Goal: Information Seeking & Learning: Learn about a topic

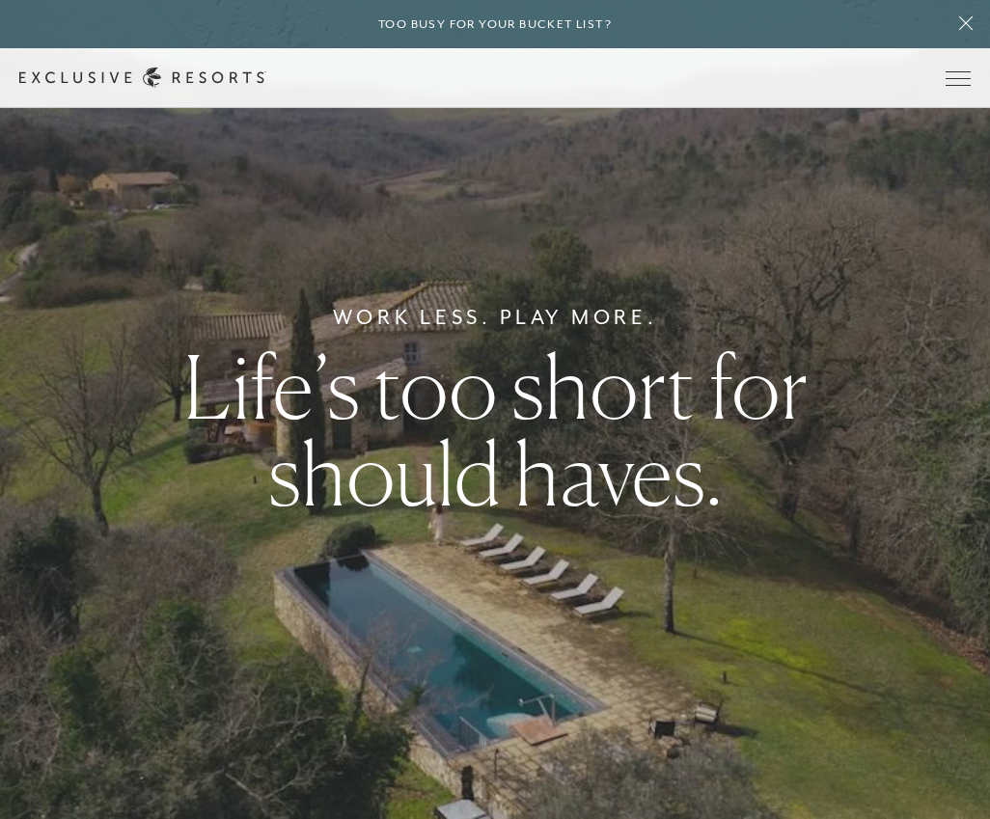
click at [969, 78] on span "Open navigation" at bounding box center [958, 78] width 25 height 1
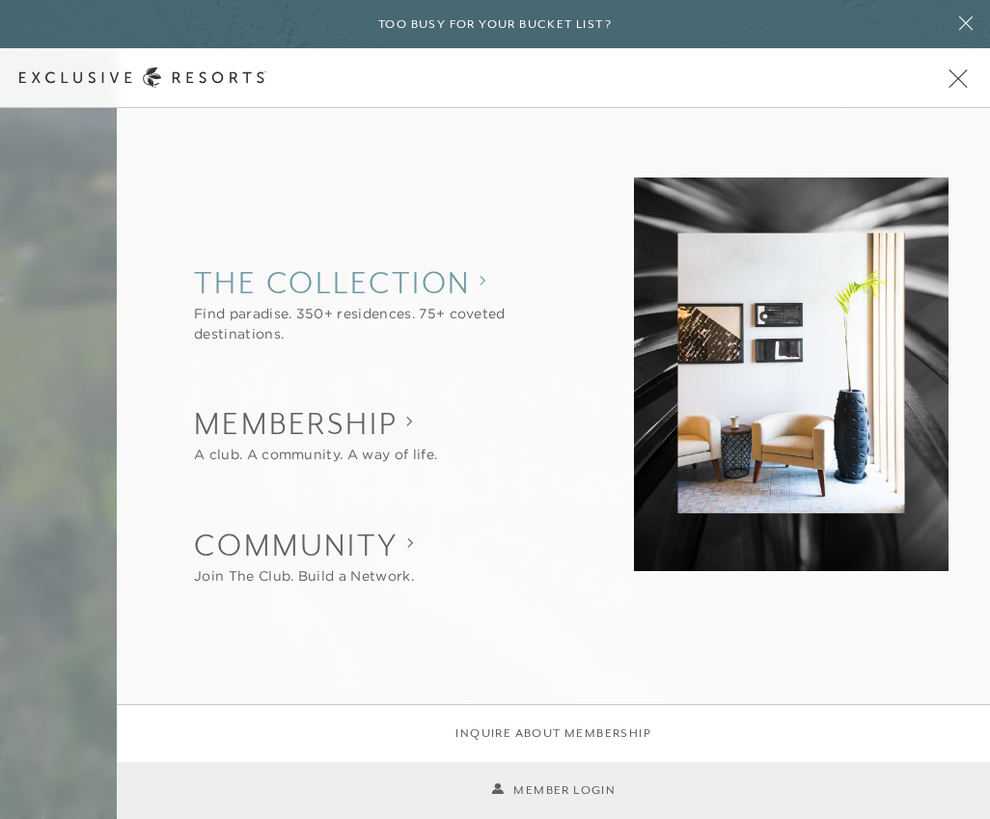
click at [433, 303] on collection "The Collection" at bounding box center [383, 282] width 378 height 42
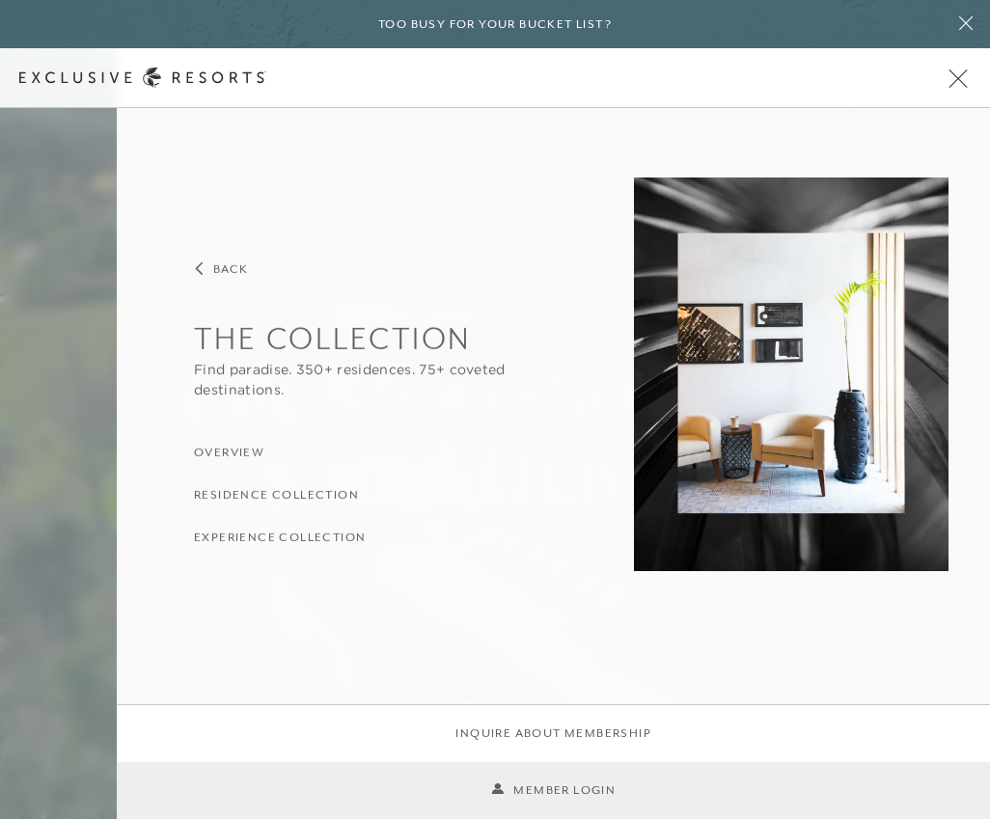
click at [338, 488] on h3 "Residence Collection" at bounding box center [276, 495] width 165 height 18
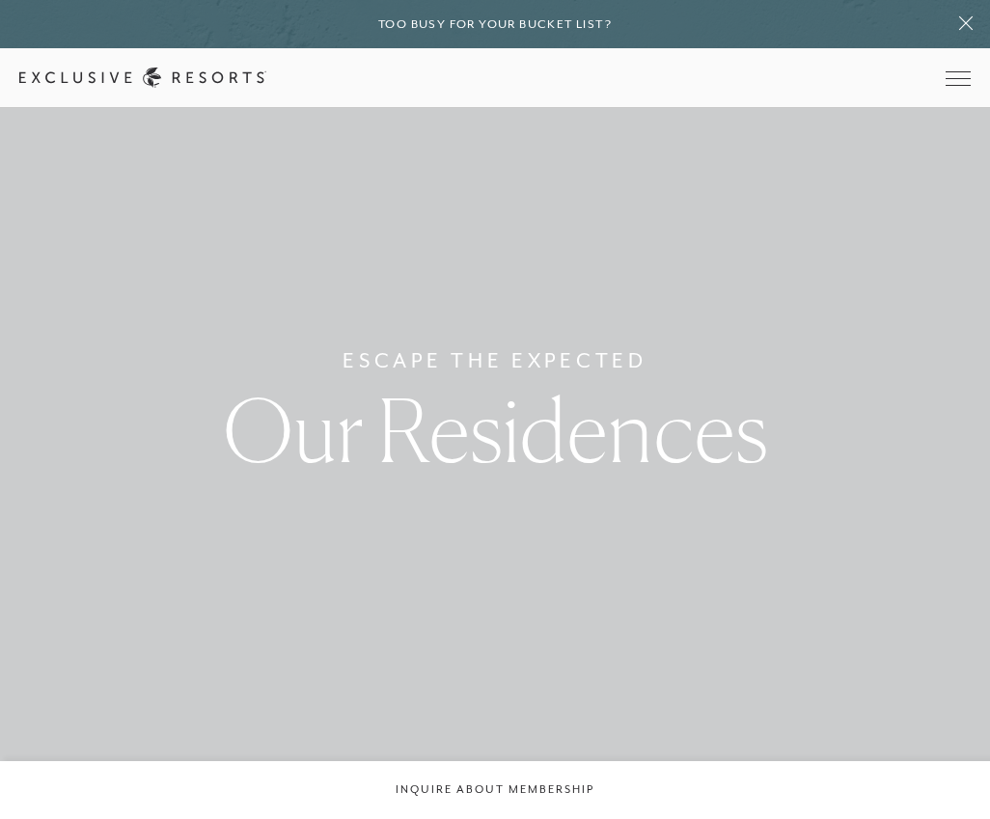
click at [969, 80] on span "Open navigation" at bounding box center [958, 78] width 25 height 14
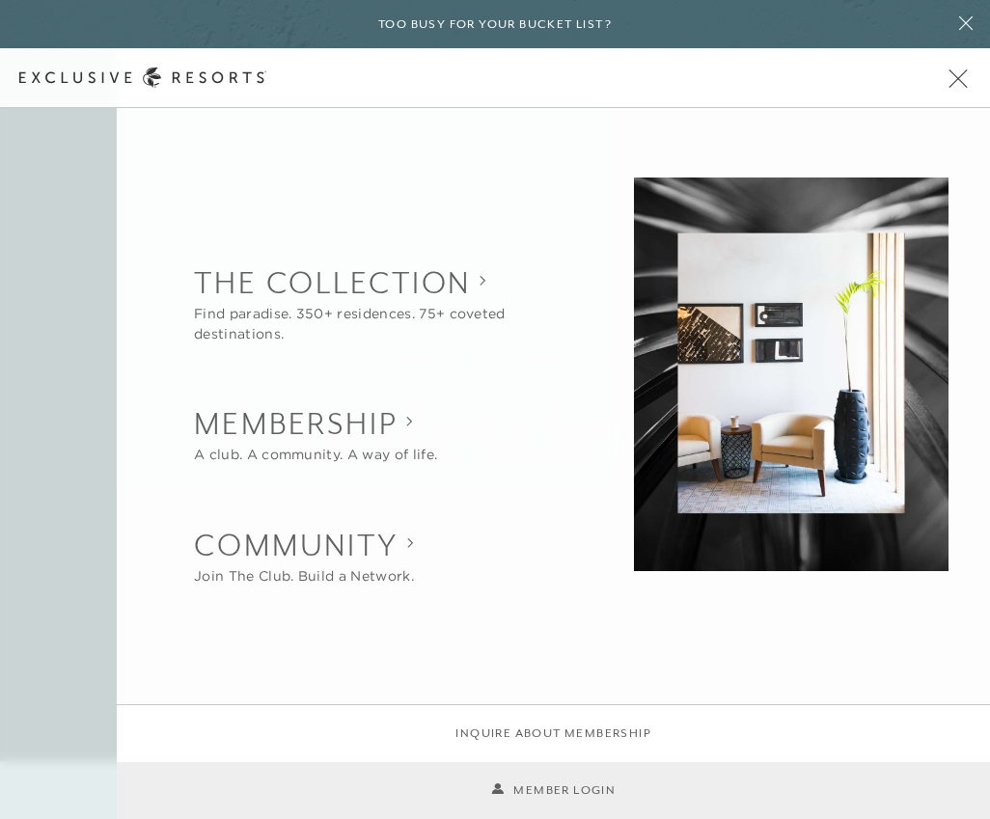
click at [452, 283] on collection "The Collection" at bounding box center [383, 282] width 378 height 42
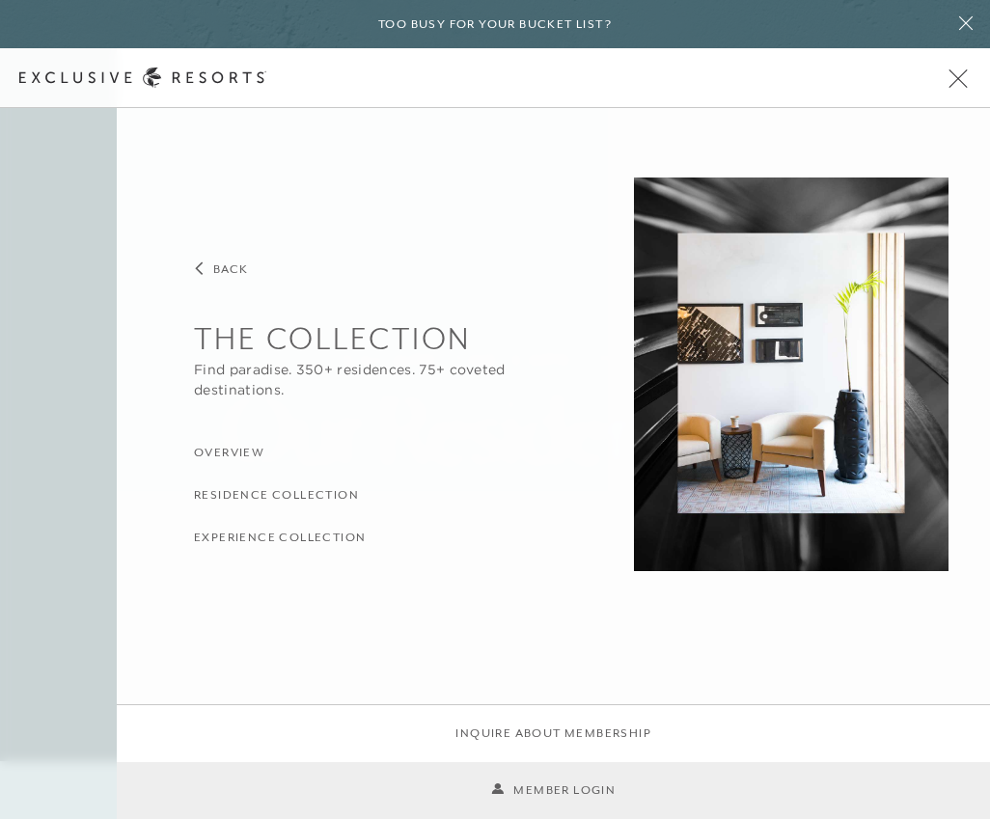
click at [345, 501] on h3 "Residence Collection" at bounding box center [276, 495] width 165 height 18
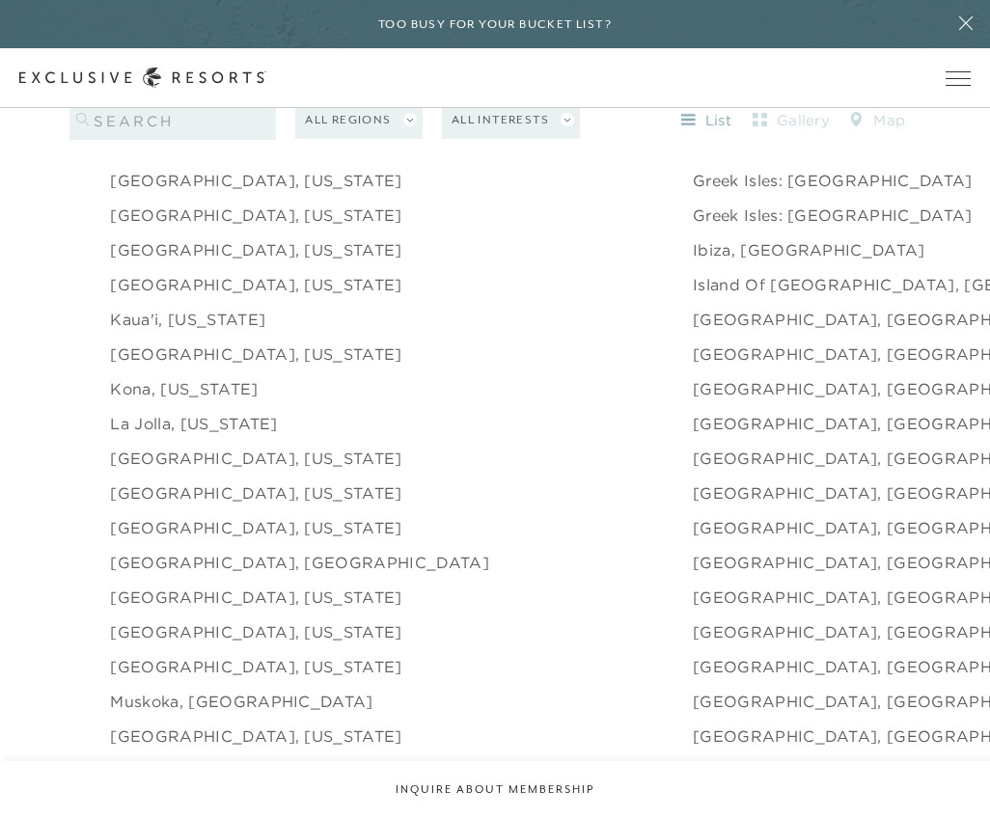
scroll to position [2360, 0]
click at [202, 399] on link "Kona, [US_STATE]" at bounding box center [184, 387] width 148 height 23
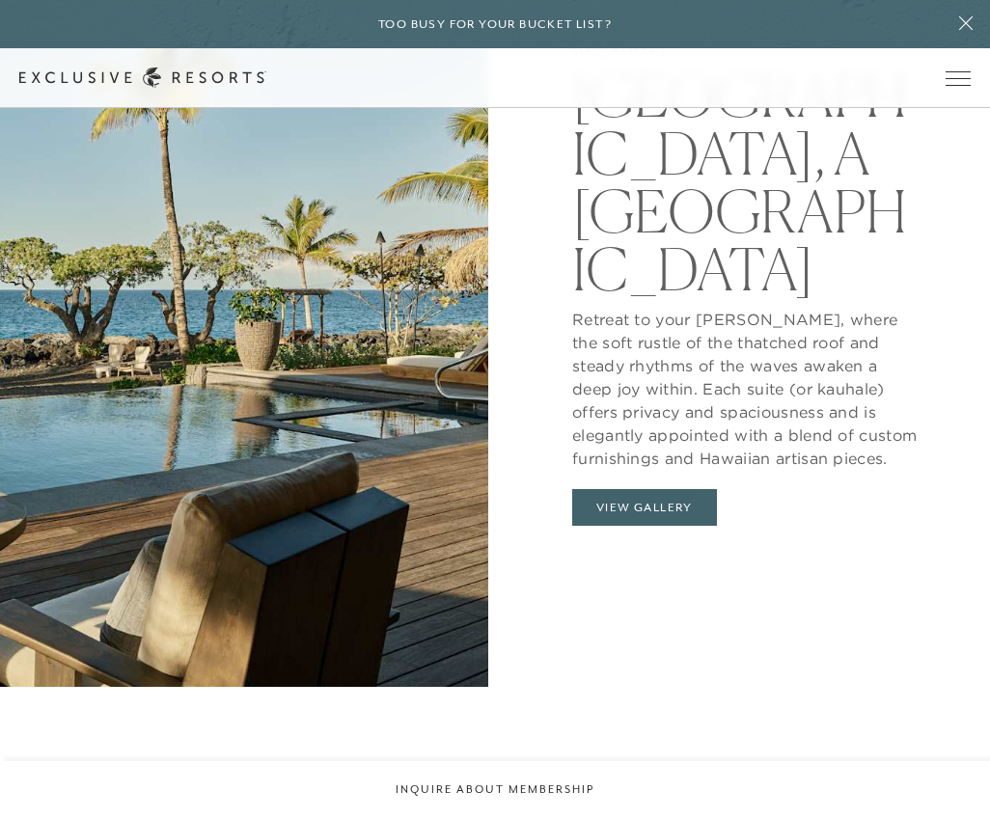
scroll to position [1910, 0]
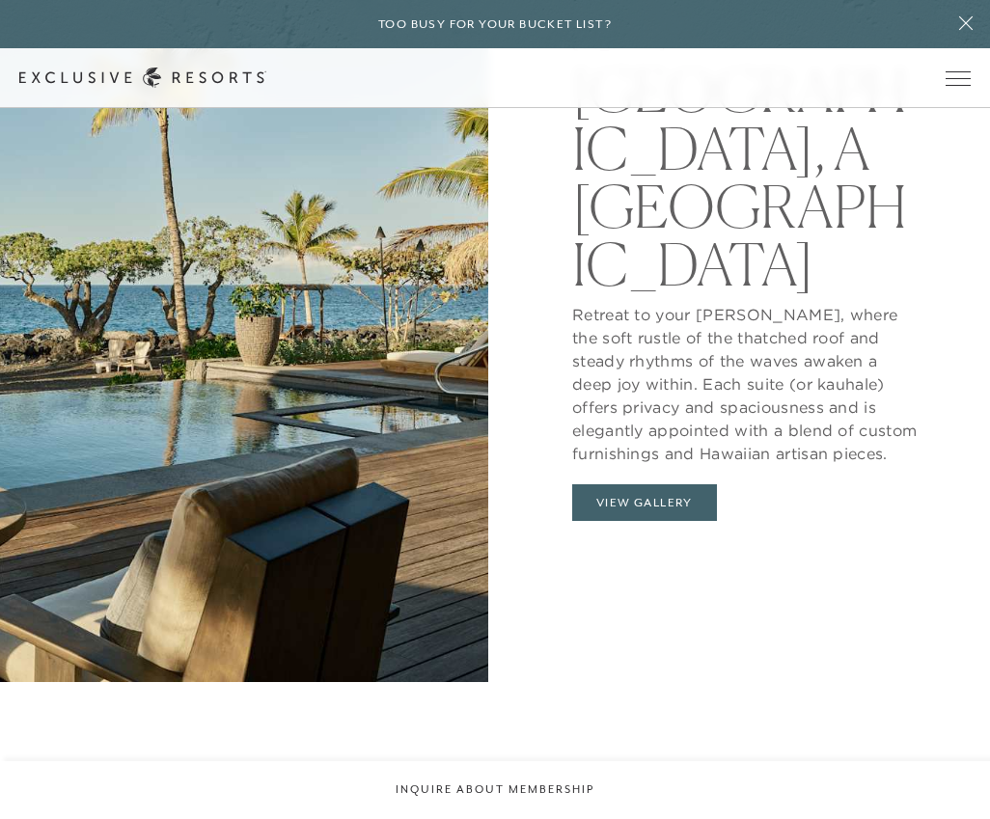
click at [683, 521] on button "View Gallery" at bounding box center [644, 502] width 145 height 37
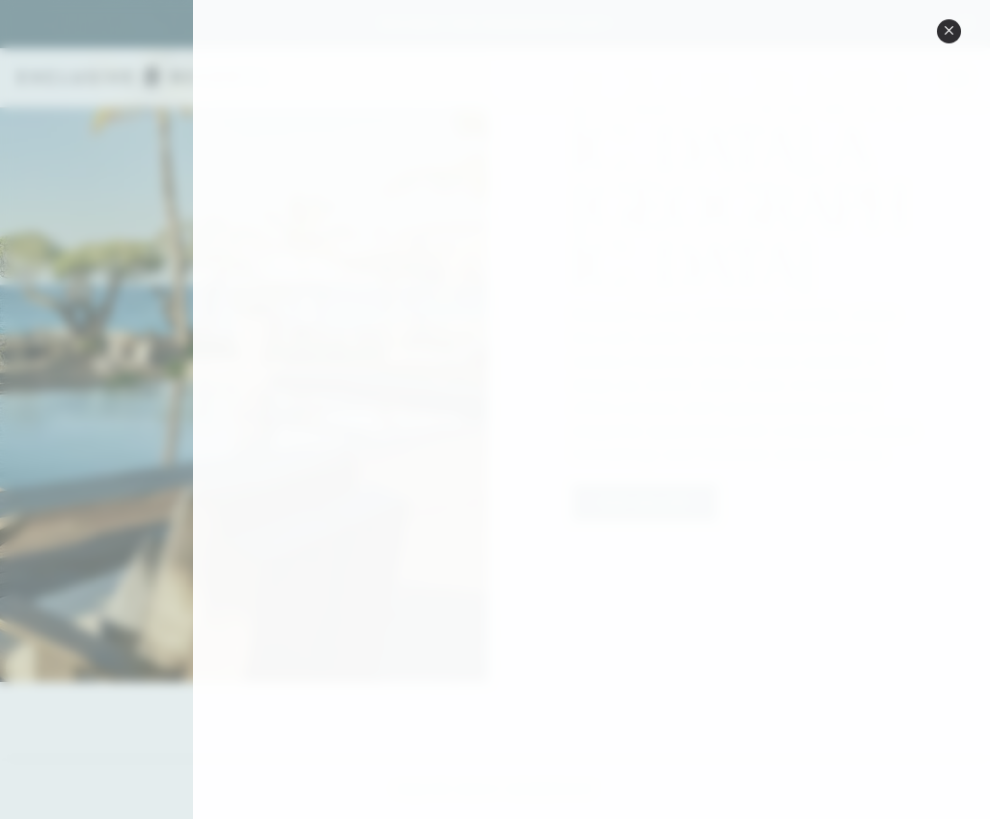
scroll to position [368, 0]
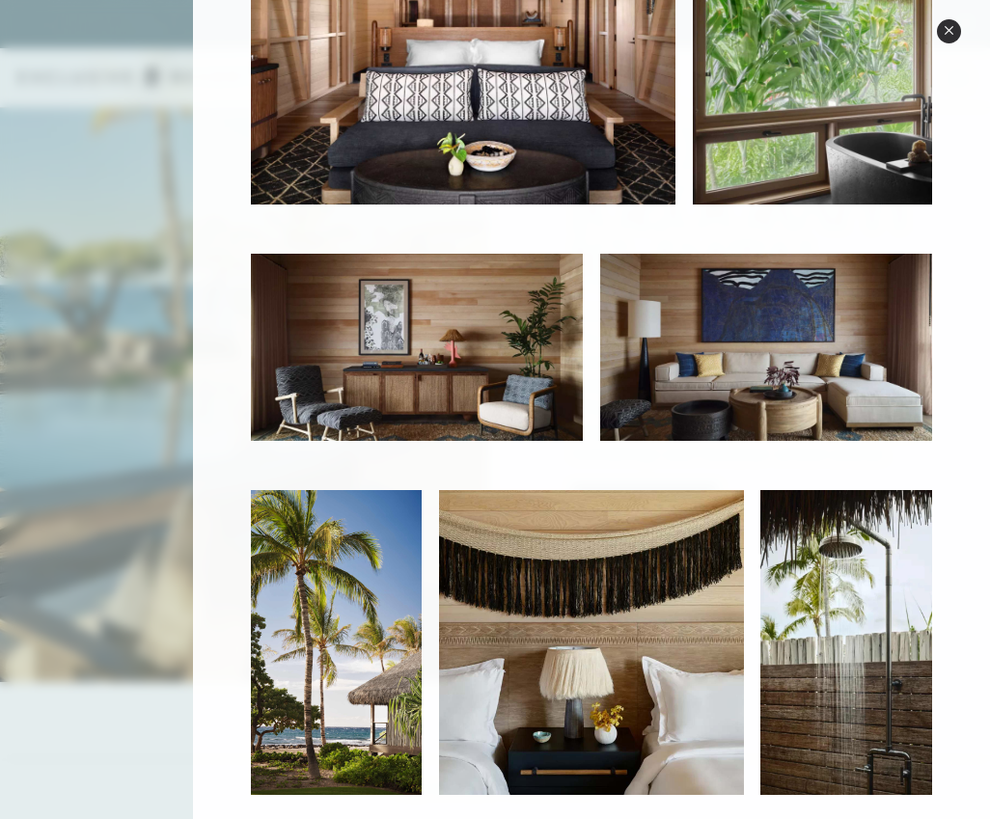
click at [951, 27] on icon at bounding box center [949, 30] width 11 height 11
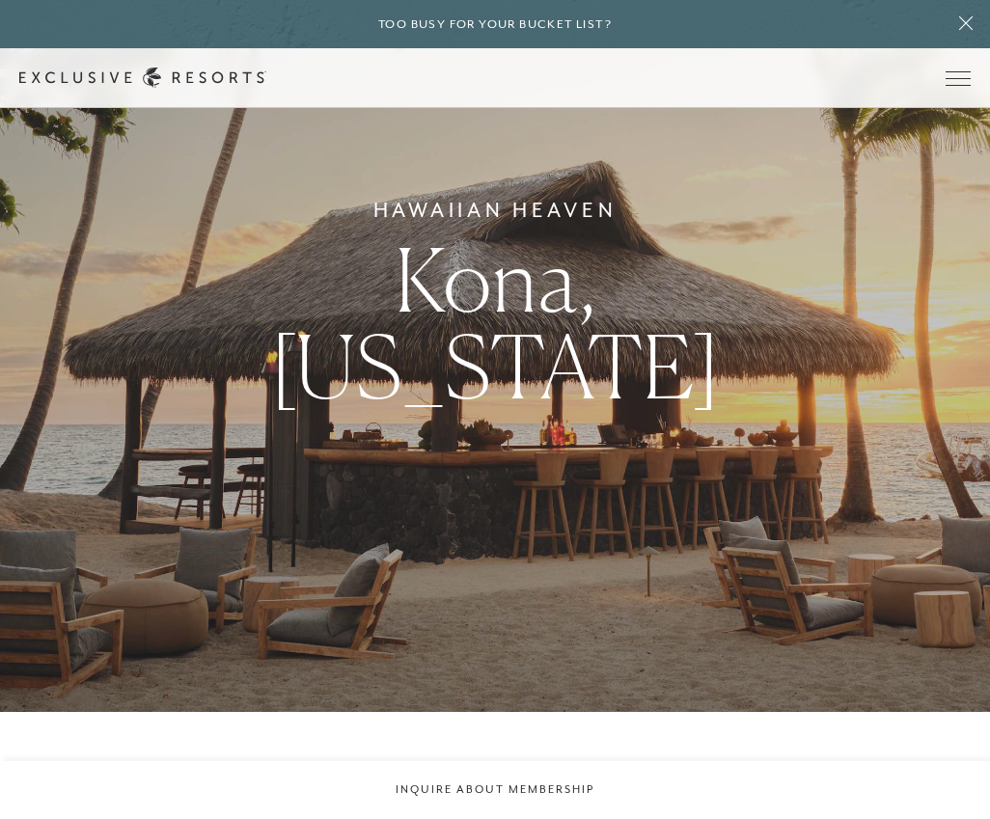
scroll to position [0, 0]
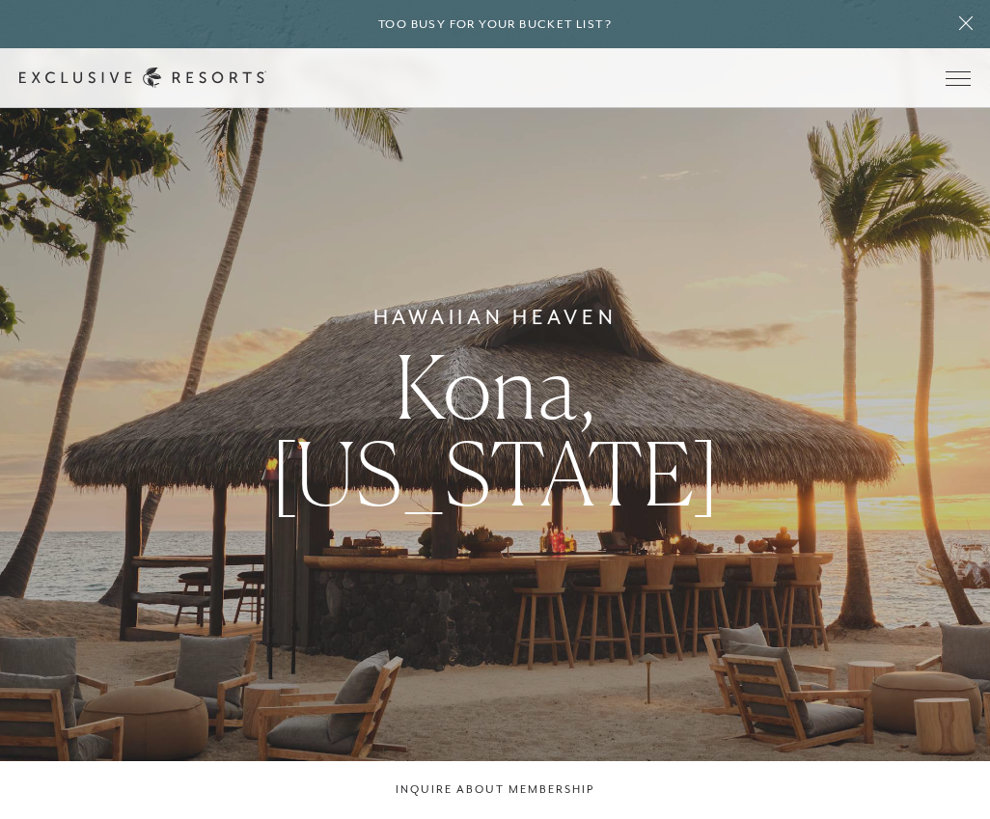
click at [955, 76] on span "Open navigation" at bounding box center [958, 78] width 25 height 14
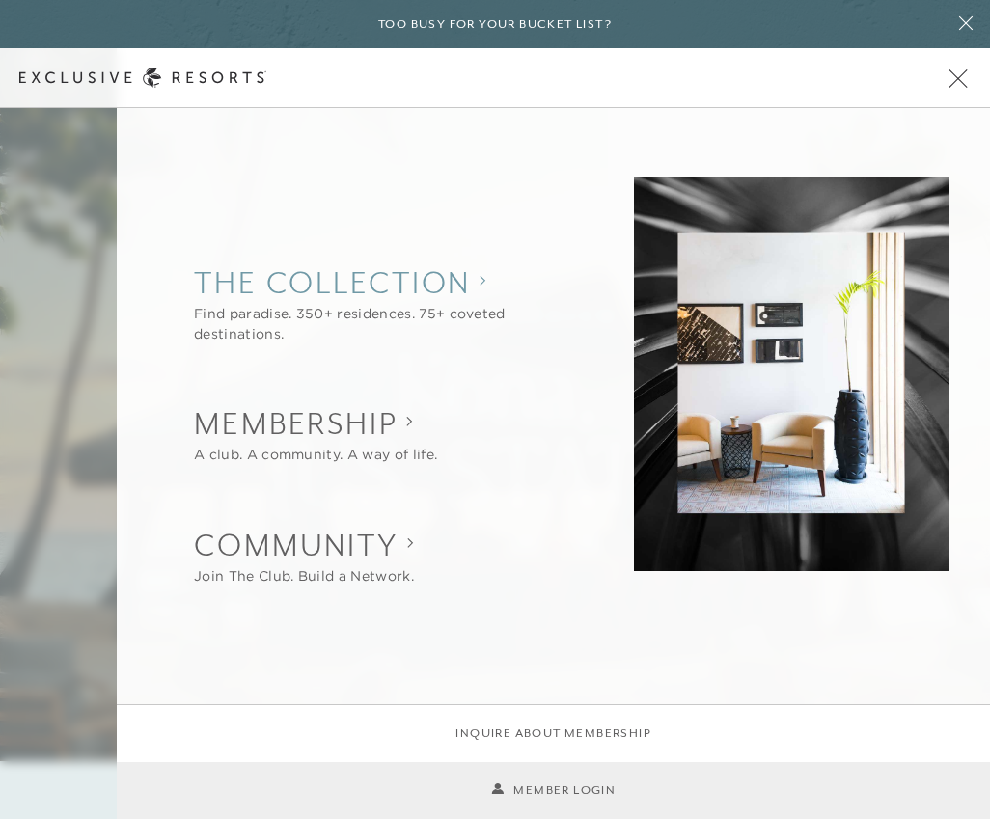
click at [469, 289] on collection "The Collection" at bounding box center [383, 282] width 378 height 42
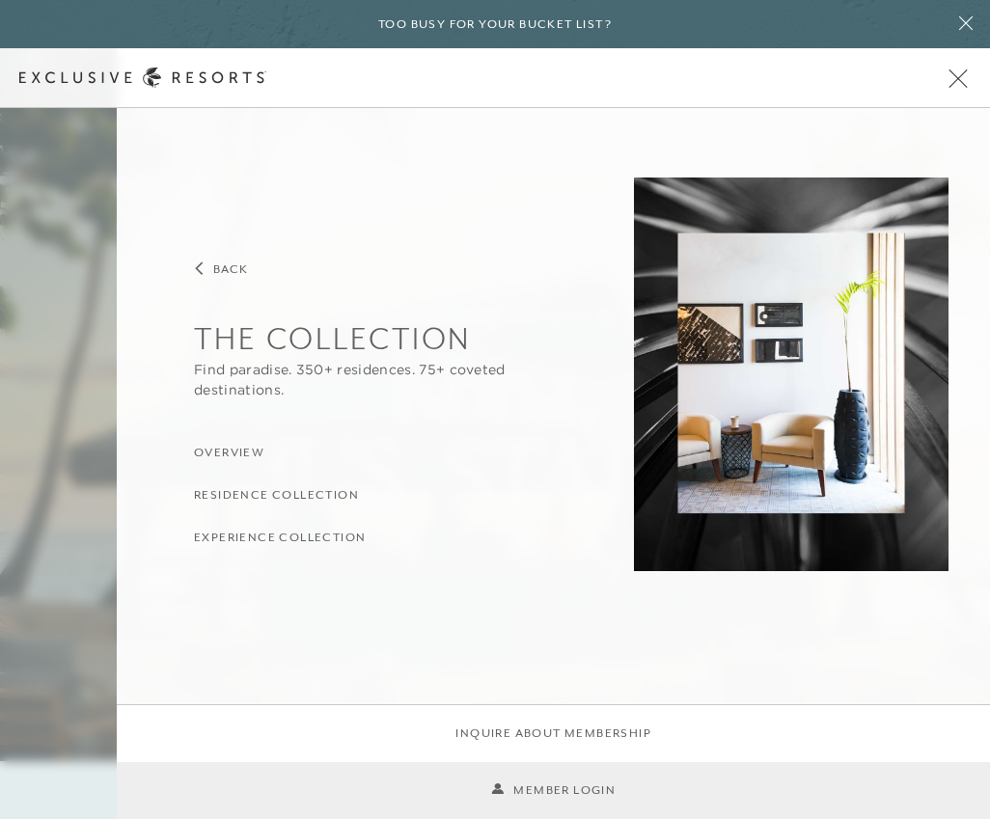
click at [334, 499] on h3 "Residence Collection" at bounding box center [276, 495] width 165 height 18
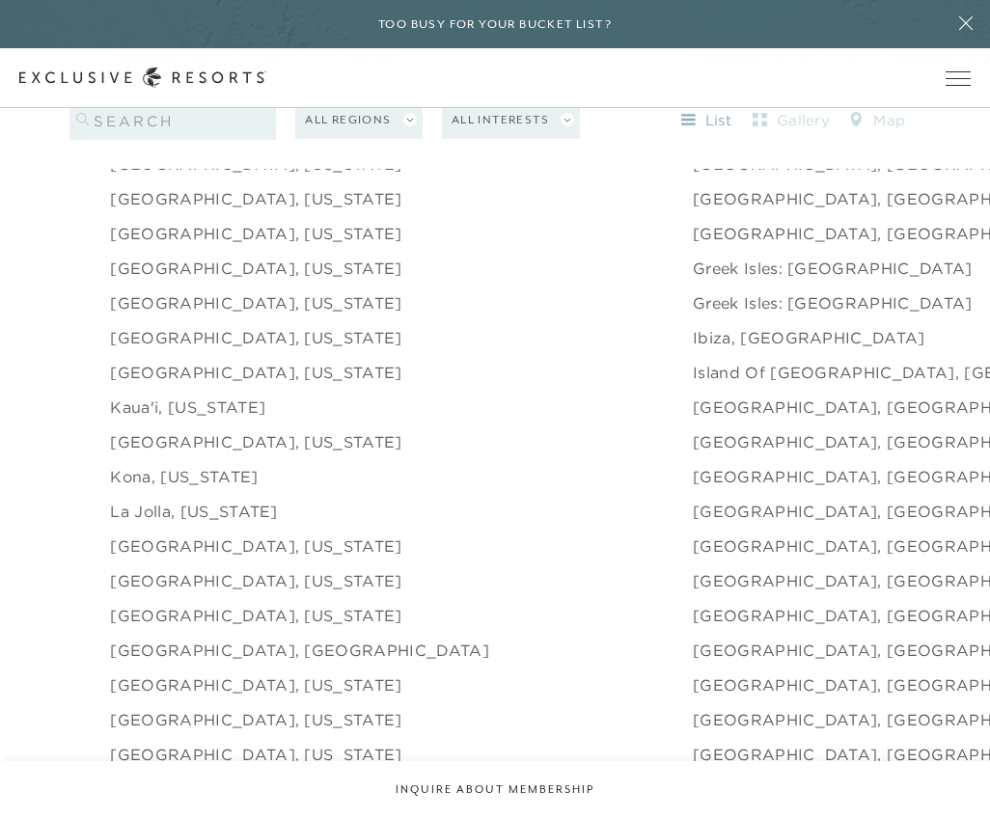
scroll to position [2273, 0]
click at [240, 452] on link "[GEOGRAPHIC_DATA], [US_STATE]" at bounding box center [255, 439] width 291 height 23
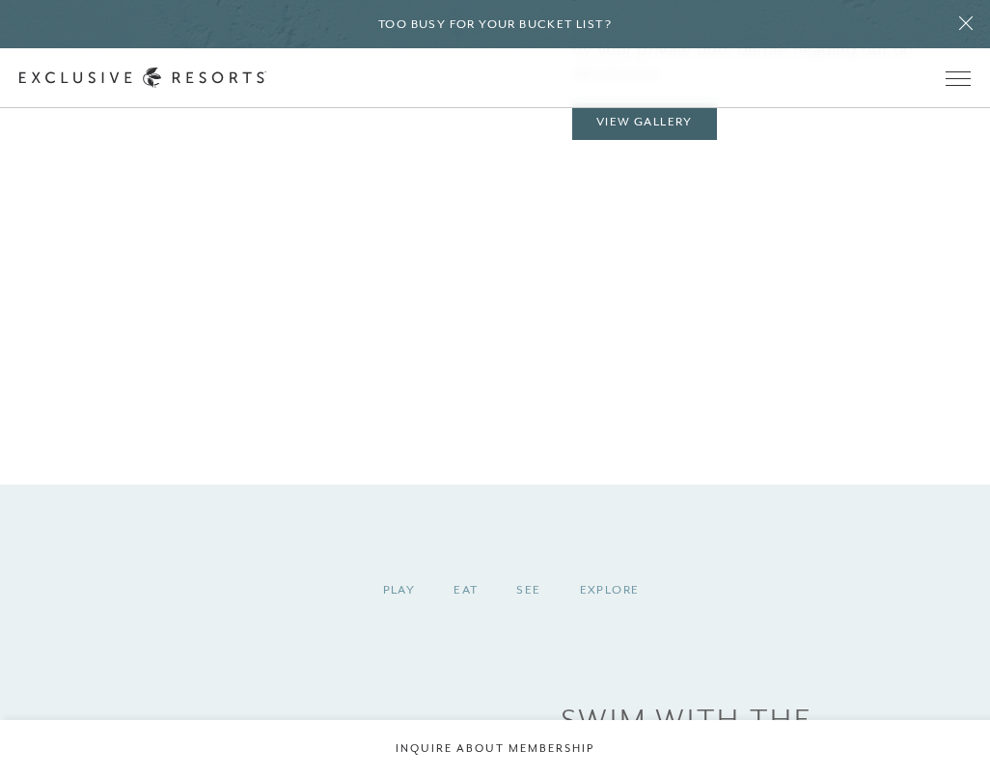
scroll to position [2180, 0]
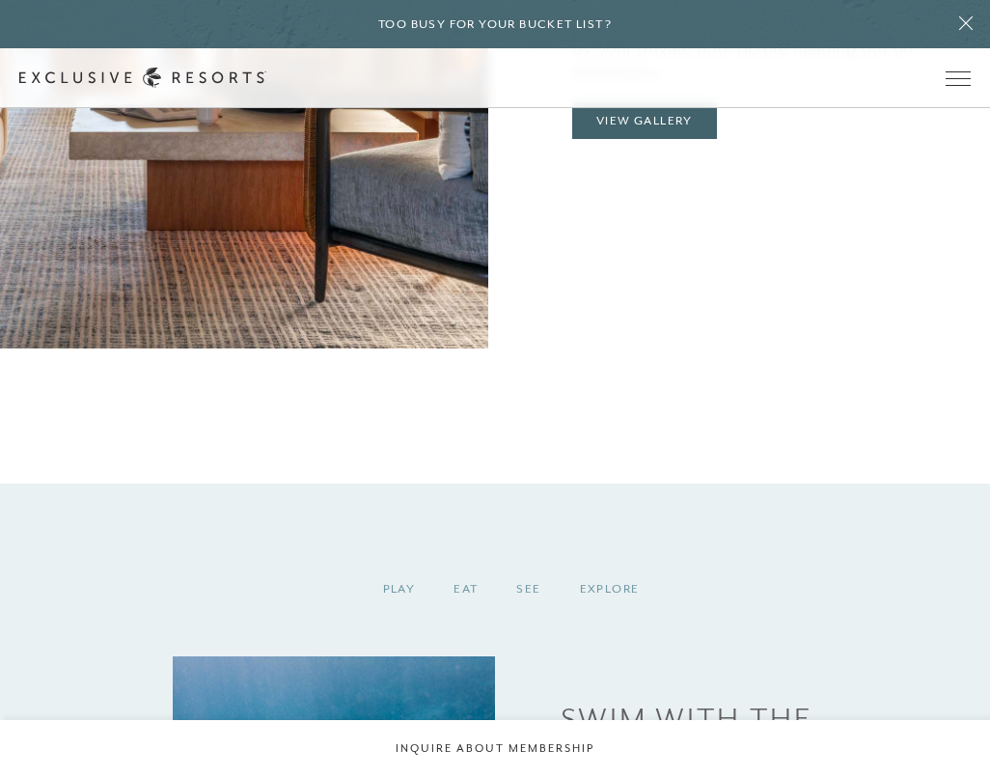
click at [700, 139] on button "View Gallery" at bounding box center [644, 120] width 145 height 37
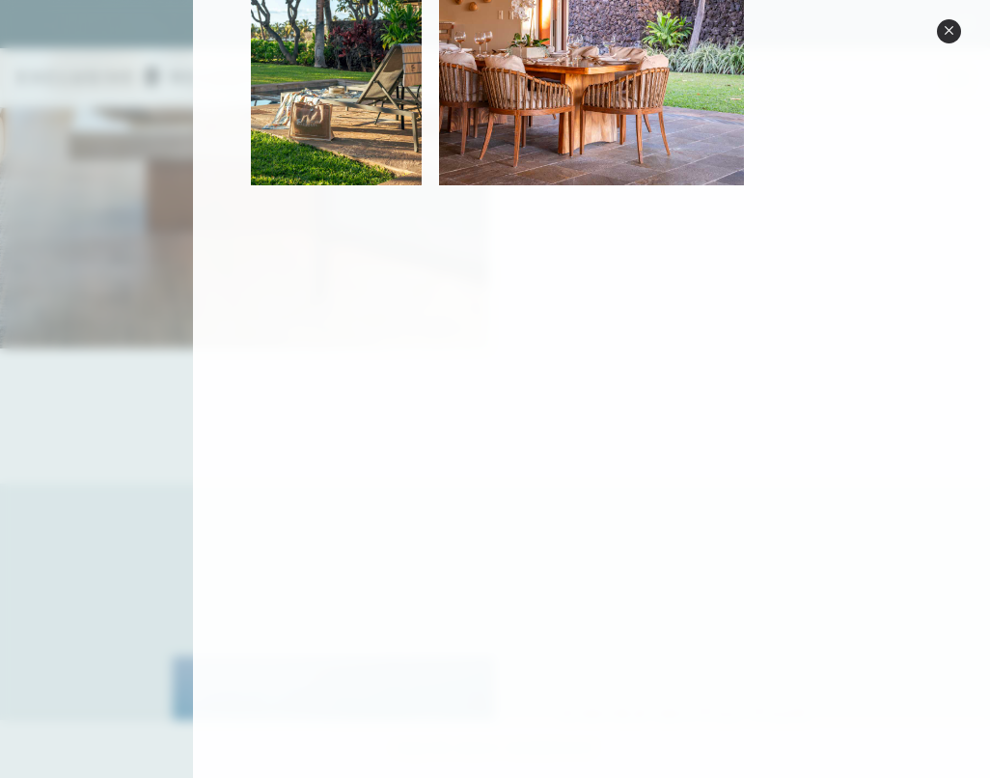
scroll to position [894, 0]
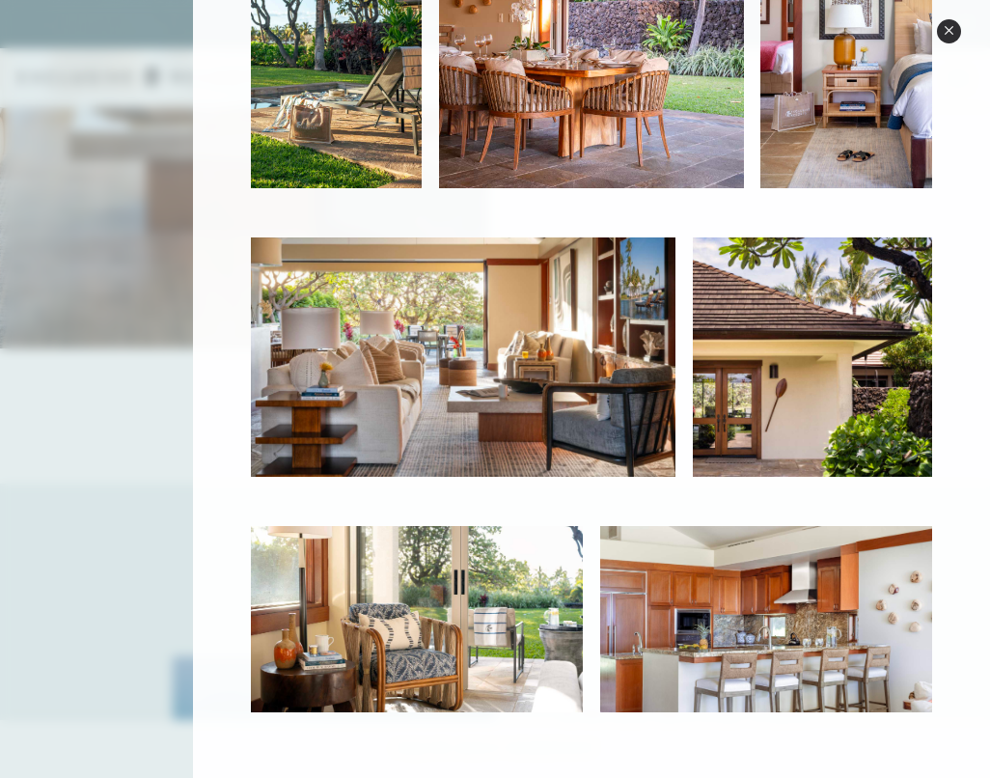
click at [931, 41] on img at bounding box center [846, 35] width 172 height 305
click at [949, 41] on button "Close quickview" at bounding box center [949, 31] width 24 height 24
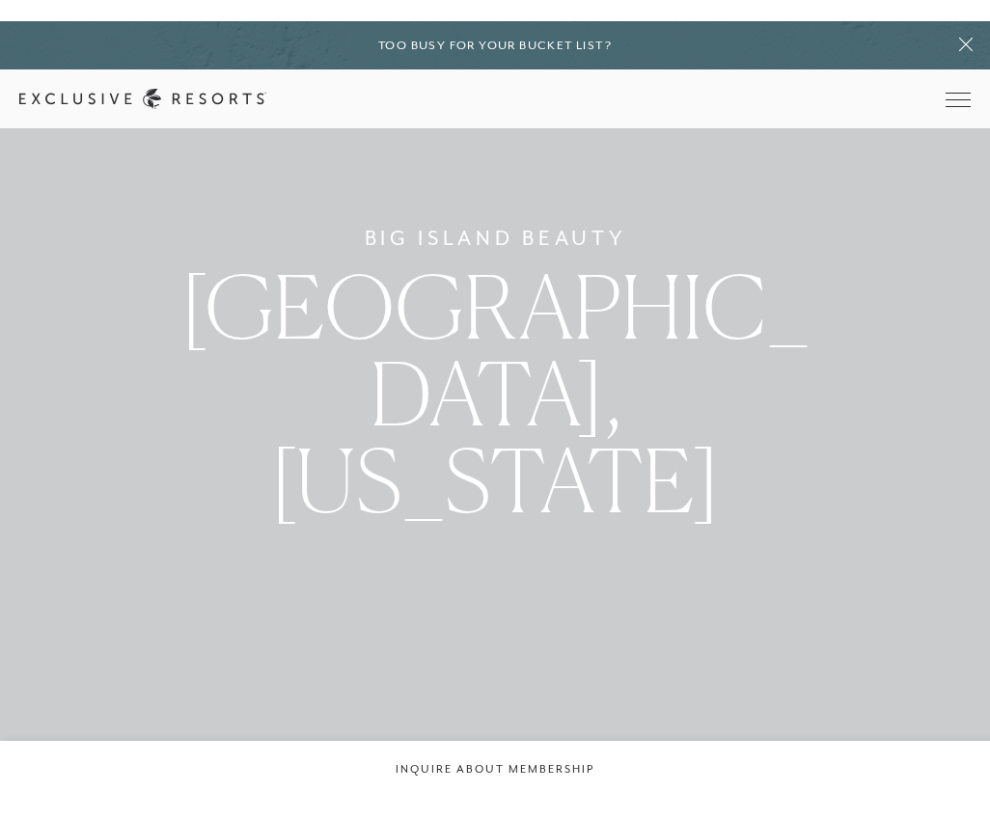
scroll to position [0, 0]
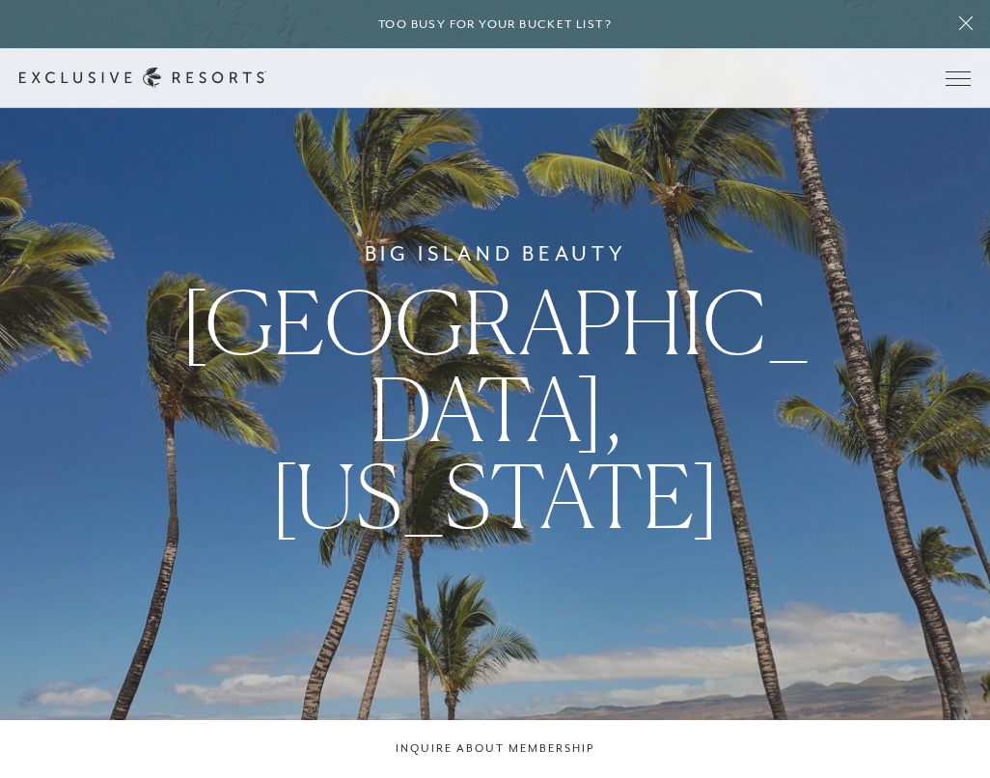
click at [977, 18] on icon at bounding box center [966, 22] width 37 height 15
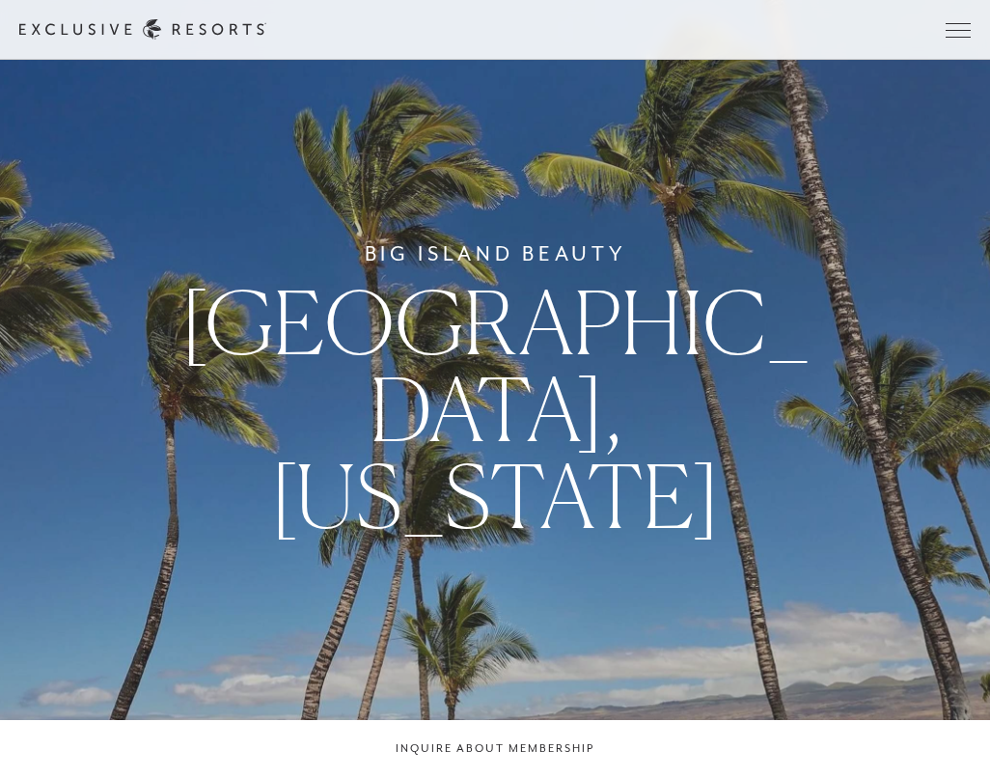
click at [964, 34] on span "Open navigation" at bounding box center [958, 30] width 25 height 14
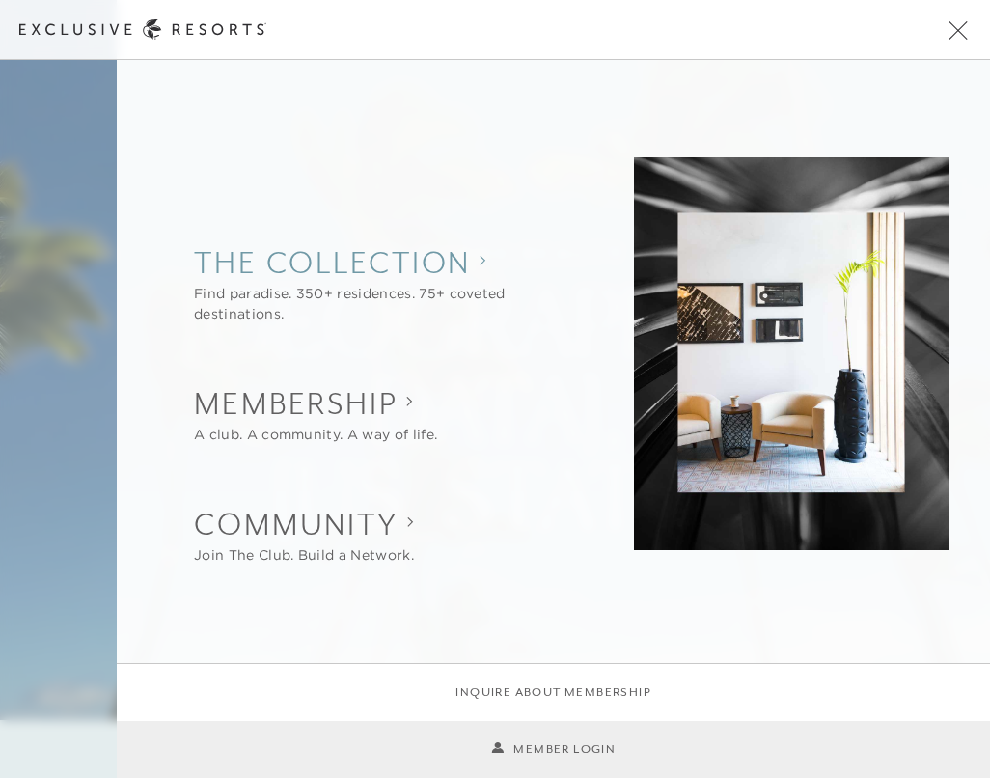
click at [478, 275] on collection "The Collection" at bounding box center [383, 262] width 378 height 42
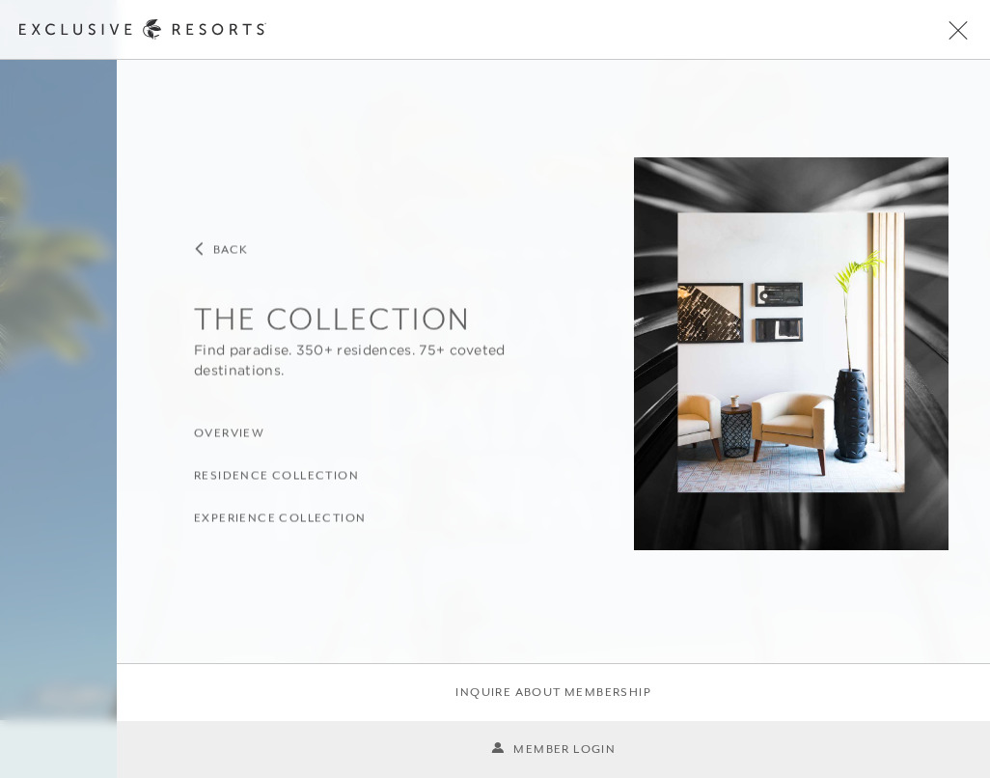
click at [331, 480] on h3 "Residence Collection" at bounding box center [276, 475] width 165 height 18
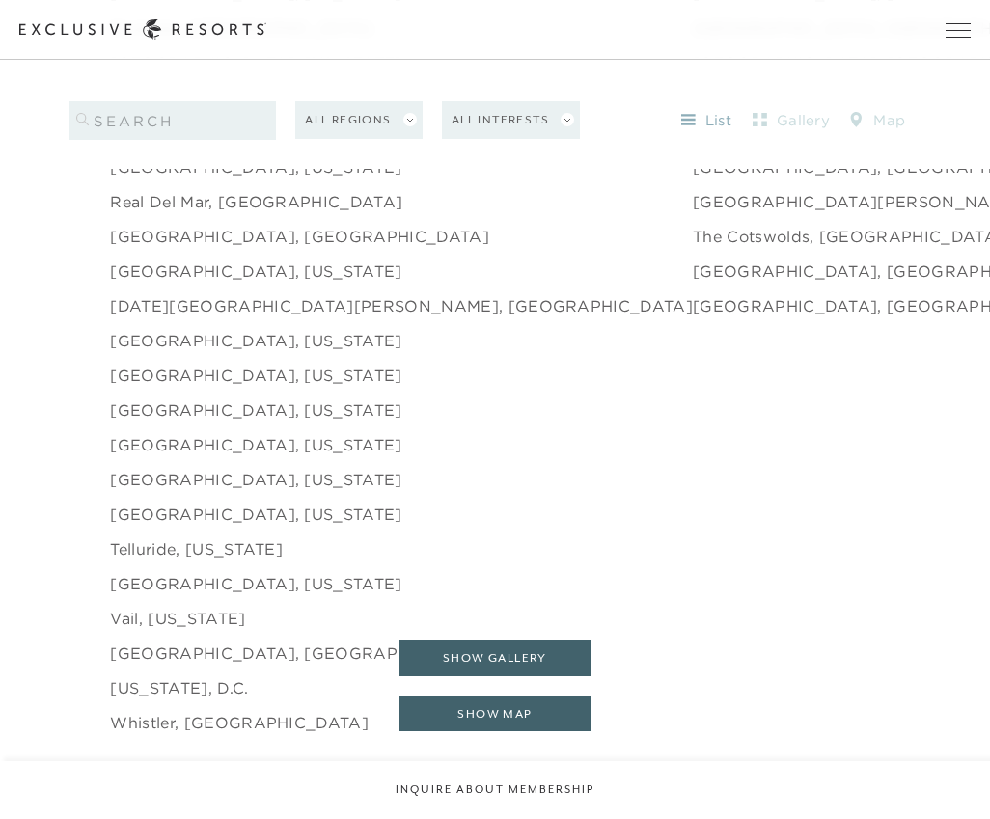
scroll to position [3041, 0]
